Goal: Check status

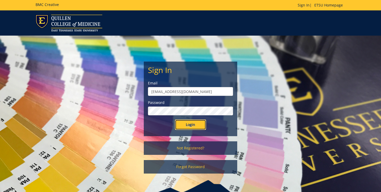
click at [196, 121] on input "Login" at bounding box center [190, 124] width 31 height 10
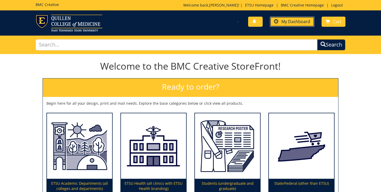
click at [278, 23] on span at bounding box center [276, 21] width 4 height 4
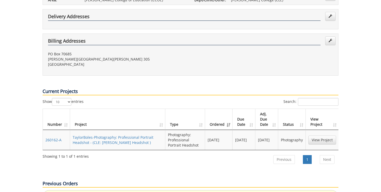
scroll to position [137, 0]
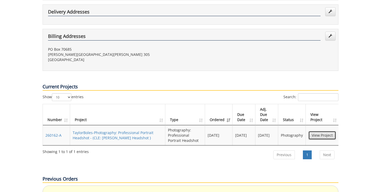
click at [324, 131] on link "View Project" at bounding box center [323, 135] width 28 height 9
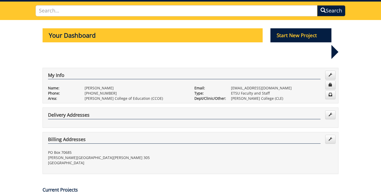
scroll to position [0, 0]
